Goal: Check status

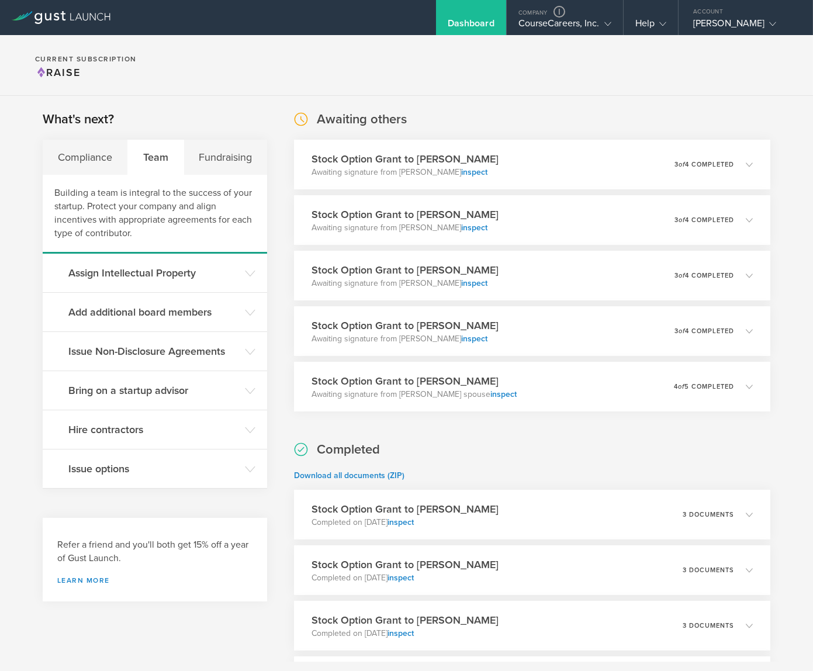
click at [529, 122] on div "Awaiting others Stock Option Grant to Hallie Weiss Awaiting signature from Hall…" at bounding box center [532, 260] width 476 height 301
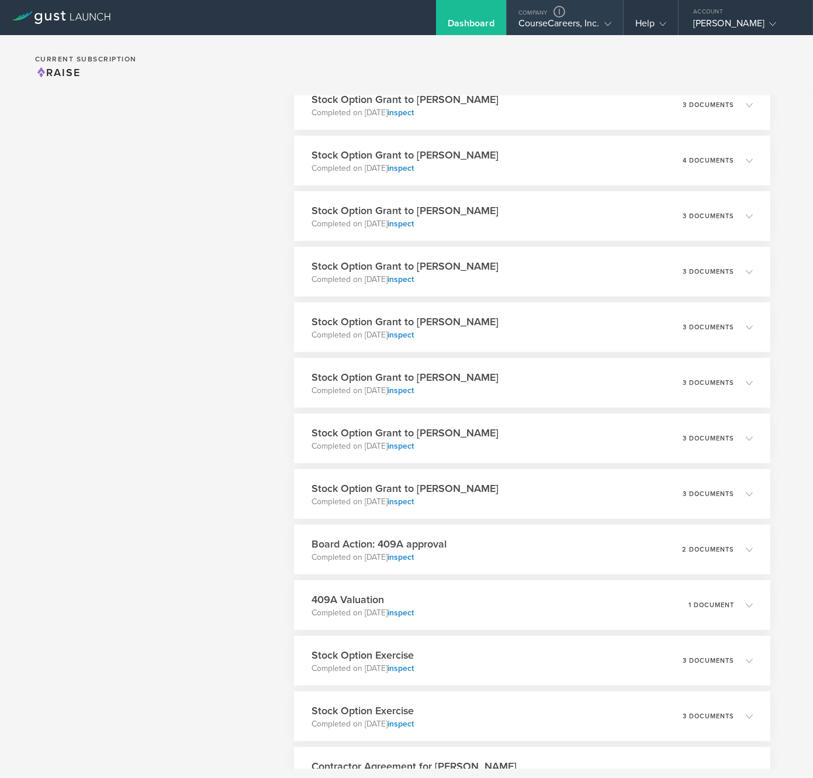
scroll to position [77, 0]
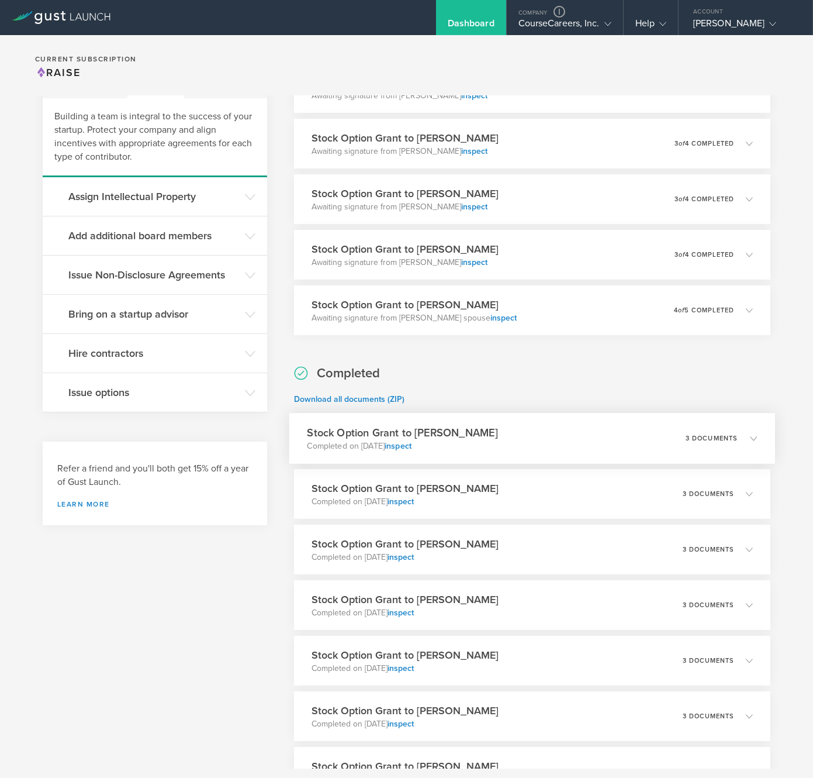
click at [529, 434] on div "Stock Option Grant to Charlie Wiggs Completed on Aug 18, 2025 inspect 3 documen…" at bounding box center [532, 438] width 486 height 51
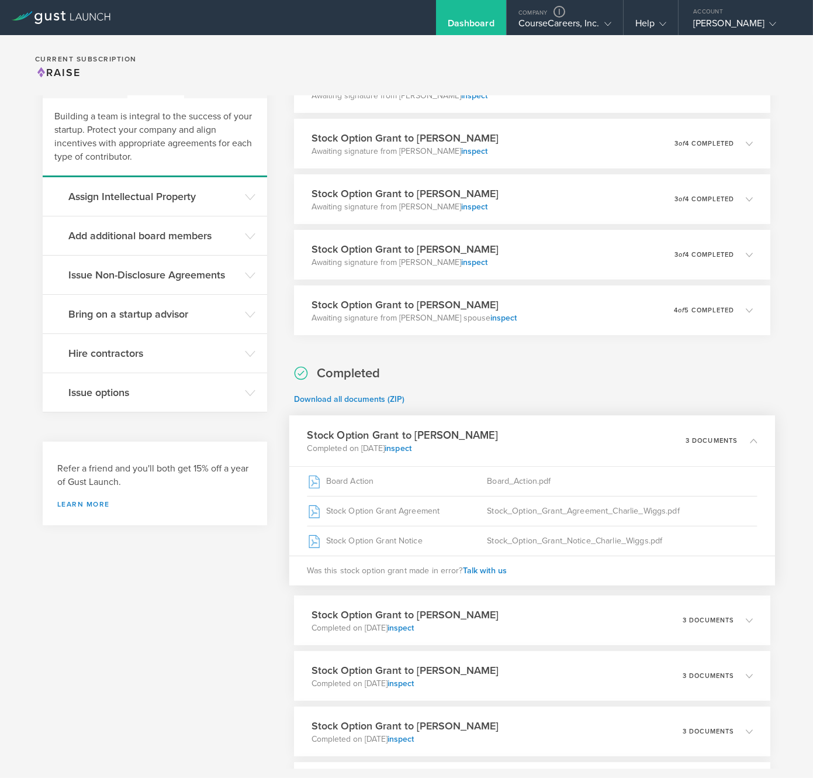
click at [529, 434] on div "Stock Option Grant to Charlie Wiggs Completed on Aug 18, 2025 inspect 3 documen…" at bounding box center [532, 500] width 486 height 170
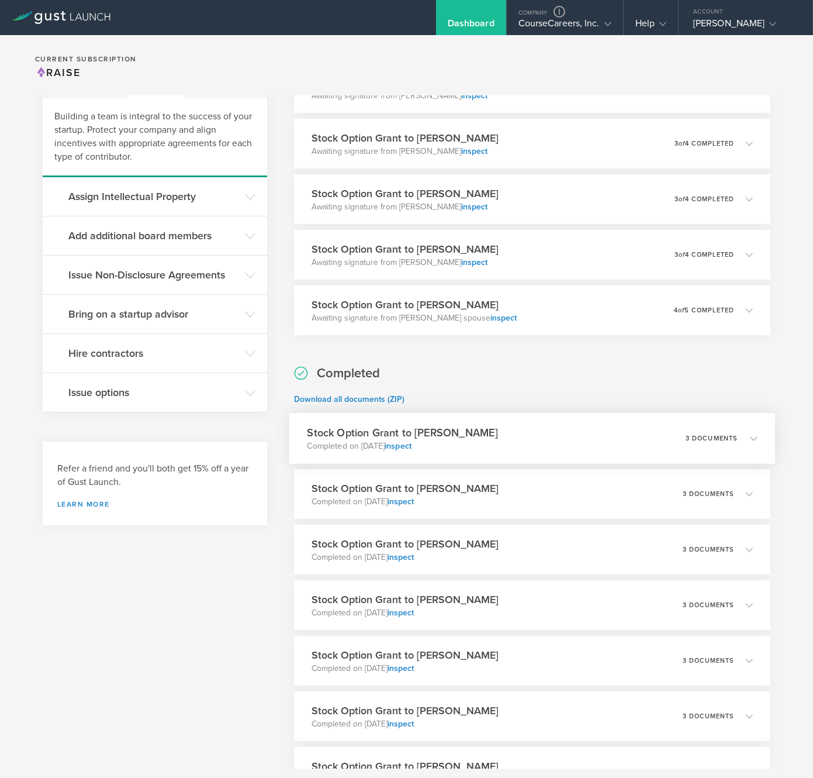
click at [528, 434] on div "Stock Option Grant to Charlie Wiggs Completed on Aug 18, 2025 inspect 3 documen…" at bounding box center [532, 438] width 486 height 51
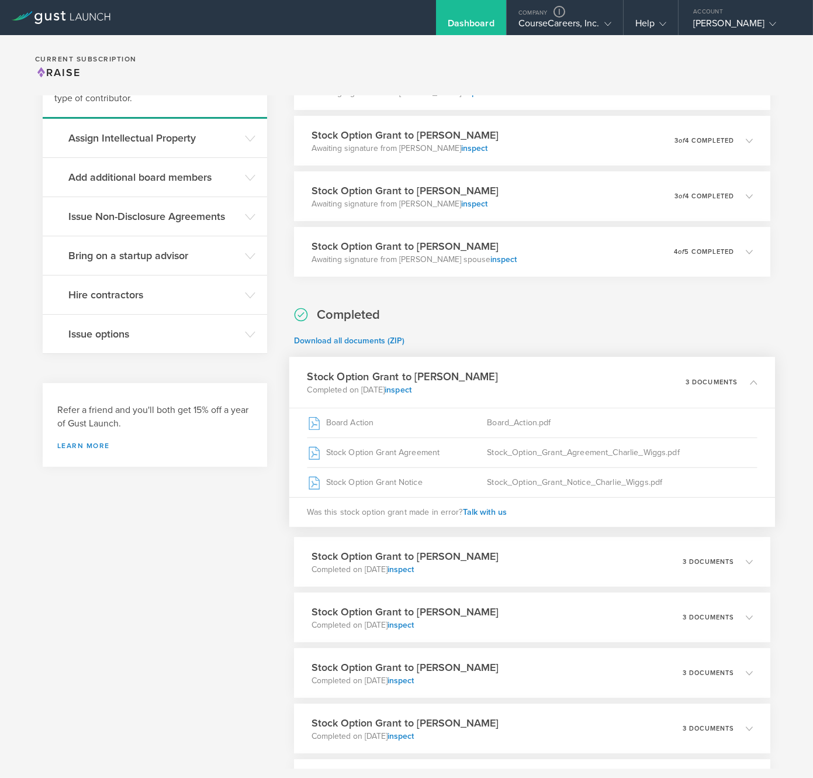
scroll to position [202, 0]
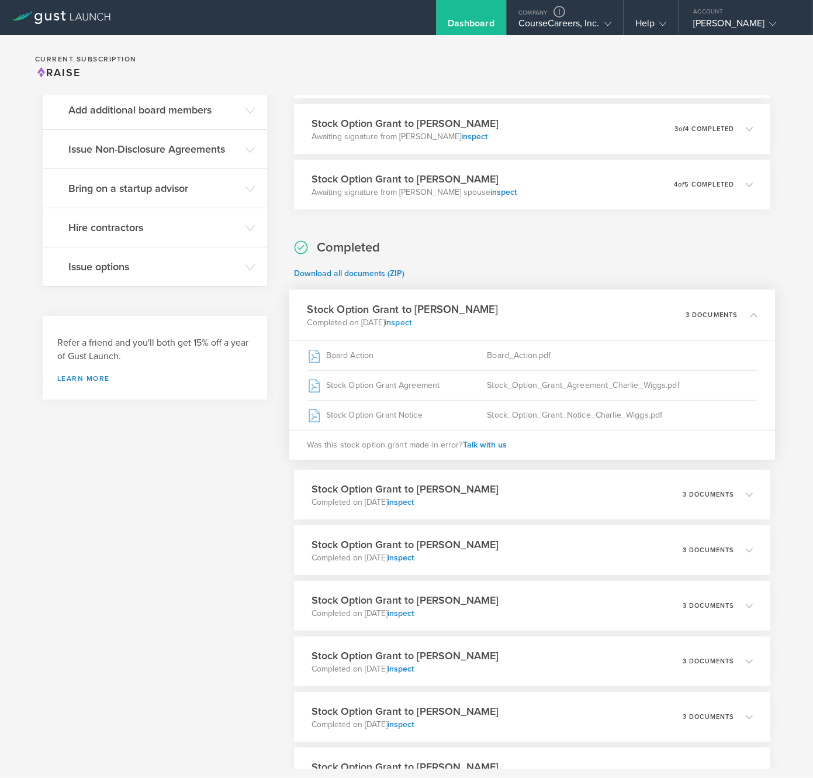
click at [412, 322] on link "inspect" at bounding box center [398, 322] width 27 height 10
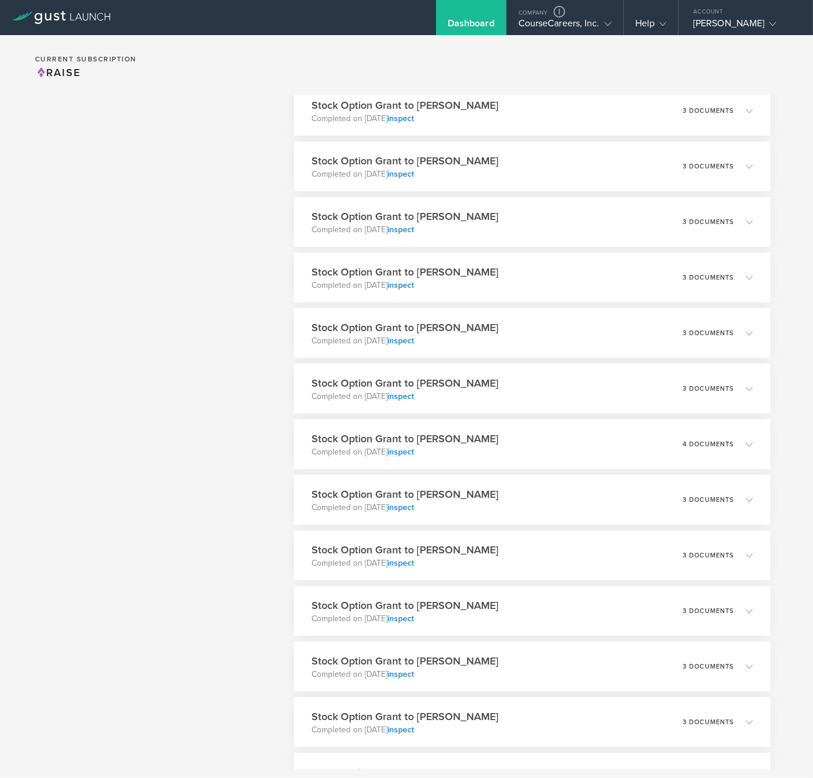
scroll to position [981, 0]
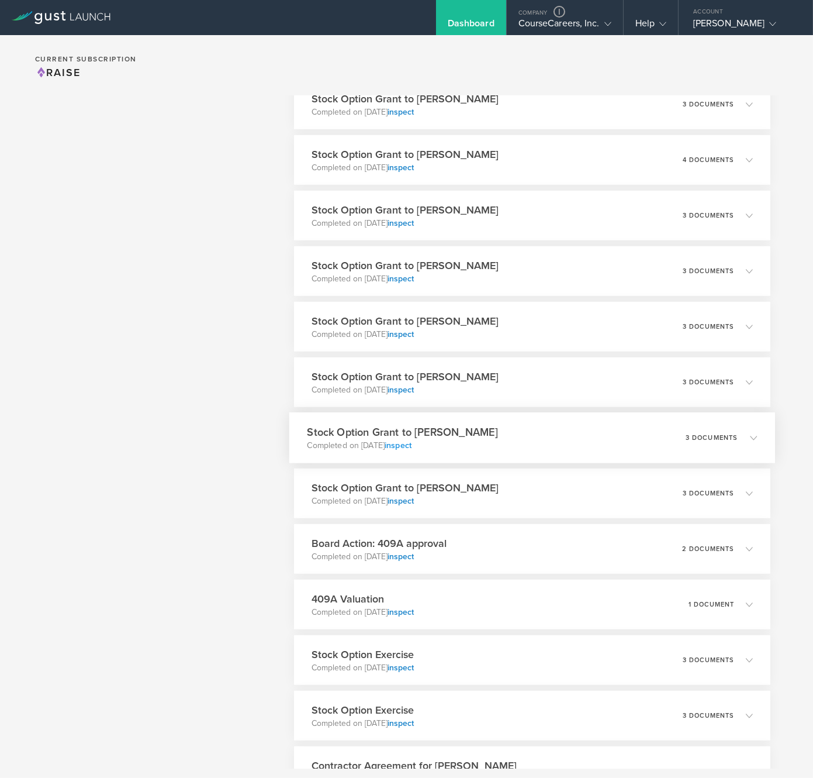
click at [412, 446] on link "inspect" at bounding box center [398, 445] width 27 height 10
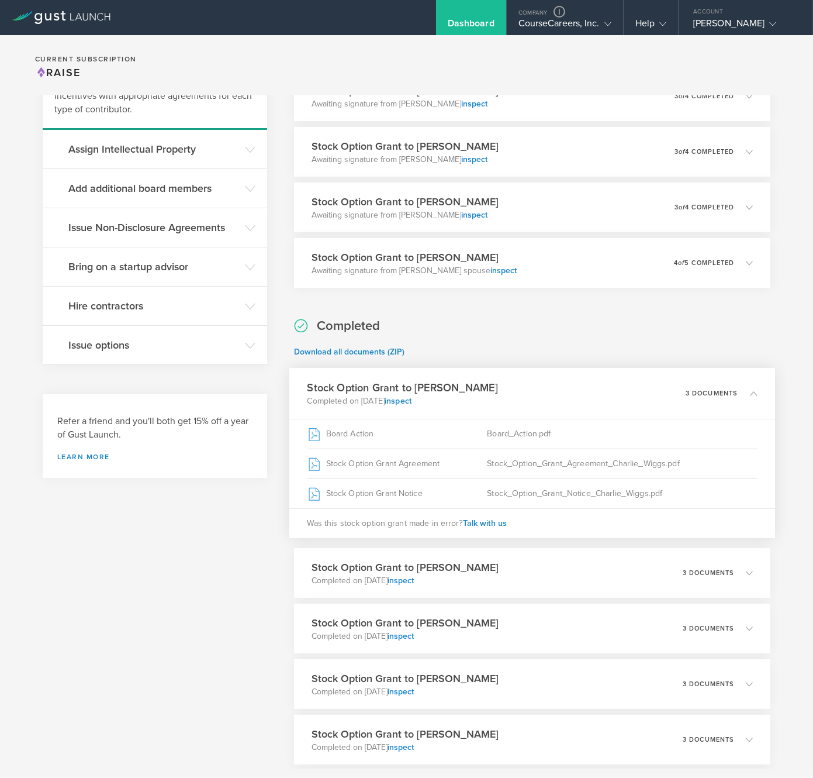
scroll to position [0, 0]
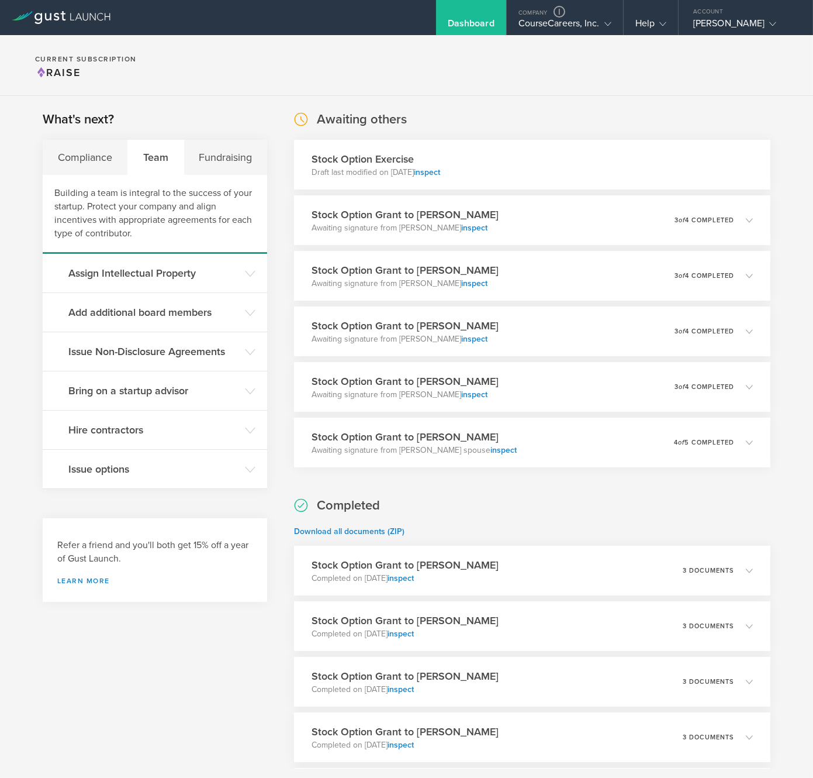
click at [487, 126] on div "Awaiting others Stock Option Exercise Draft last modified on Aug 18, 2025 inspe…" at bounding box center [532, 288] width 476 height 357
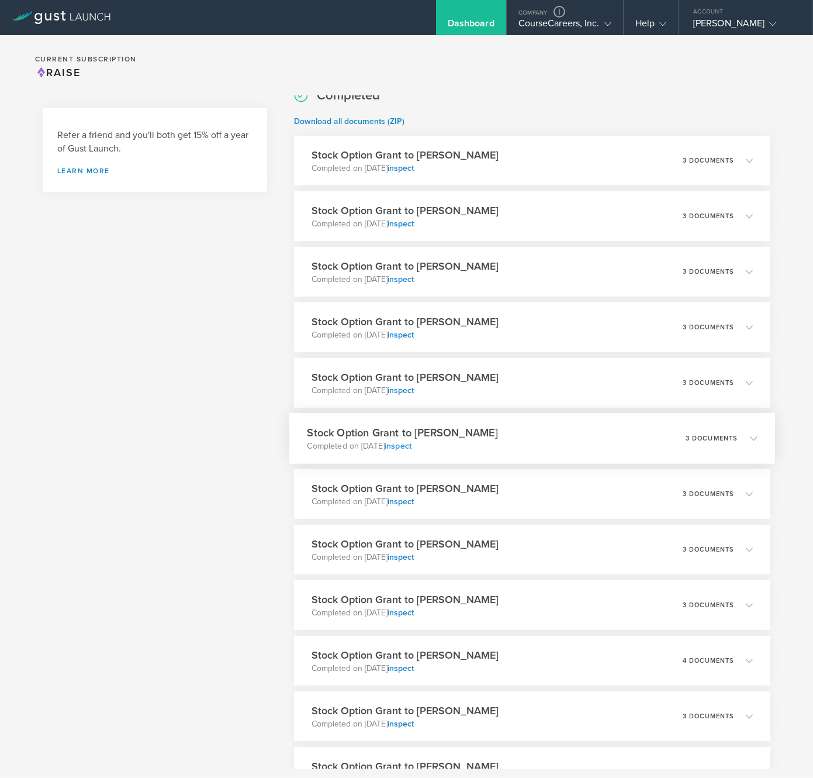
click at [412, 448] on link "inspect" at bounding box center [398, 446] width 27 height 10
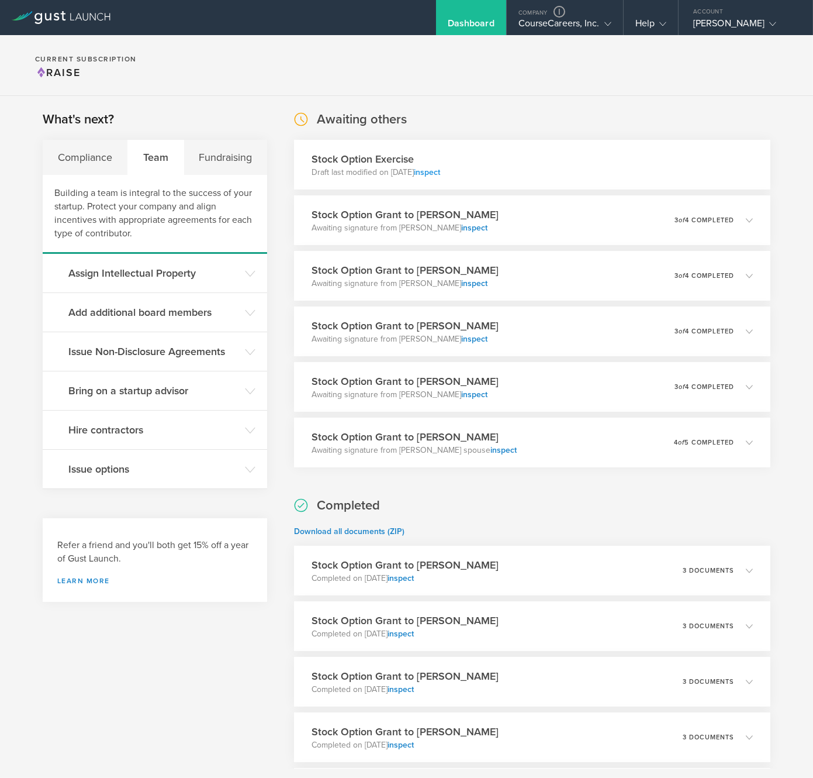
click at [440, 170] on link "inspect" at bounding box center [427, 172] width 26 height 10
click at [448, 179] on div "Stock Option Exercise Draft last modified on [DATE] inspect" at bounding box center [532, 165] width 476 height 50
click at [440, 175] on link "inspect" at bounding box center [427, 172] width 26 height 10
